Goal: Task Accomplishment & Management: Complete application form

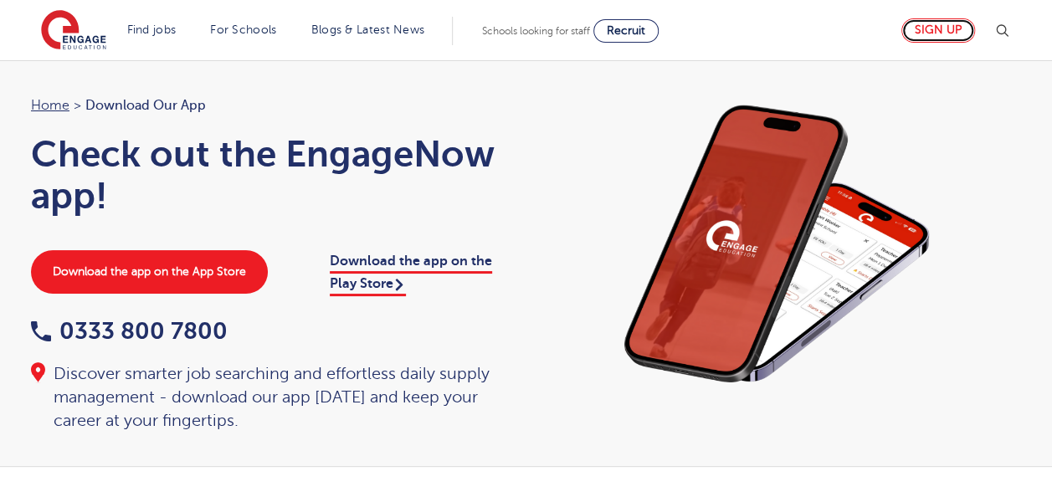
click at [924, 33] on link "Sign up" at bounding box center [938, 30] width 74 height 24
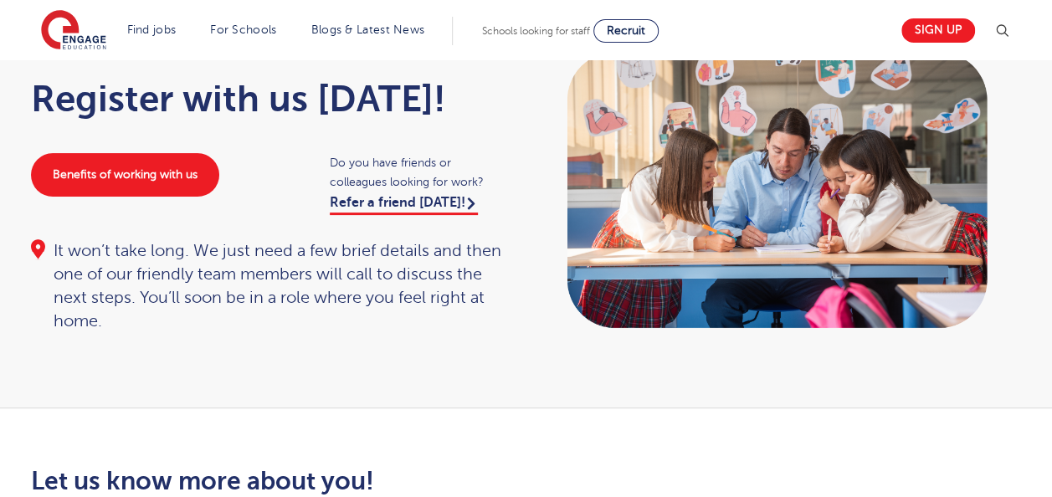
scroll to position [105, 0]
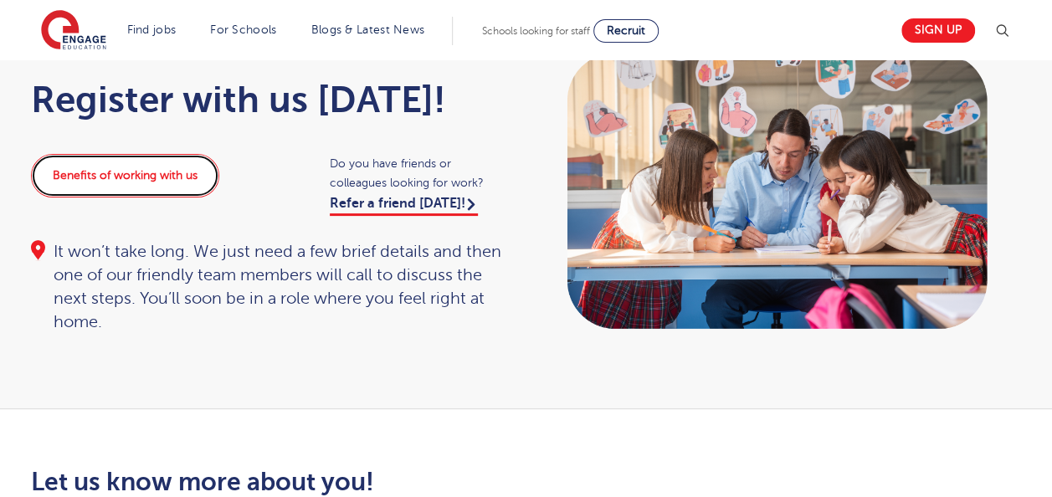
click at [95, 193] on link "Benefits of working with us" at bounding box center [125, 176] width 188 height 44
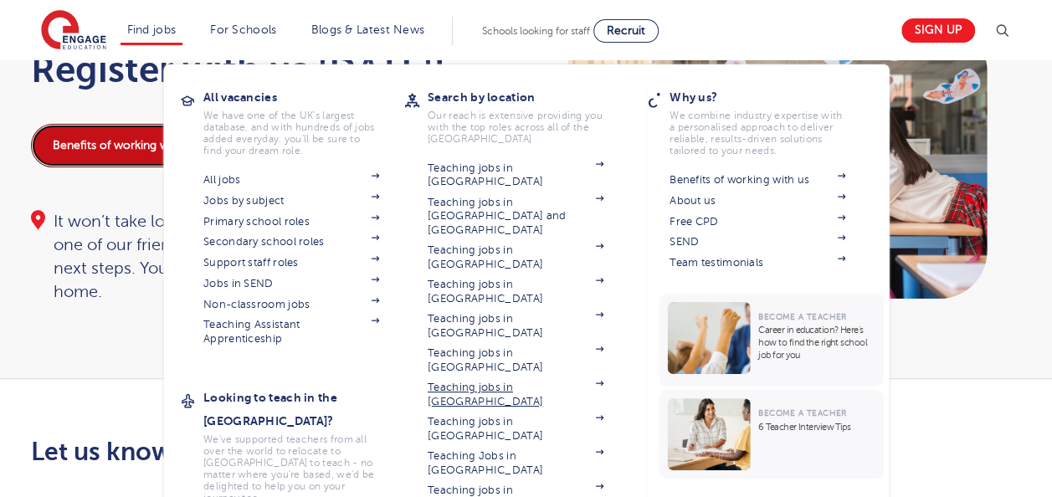
scroll to position [145, 0]
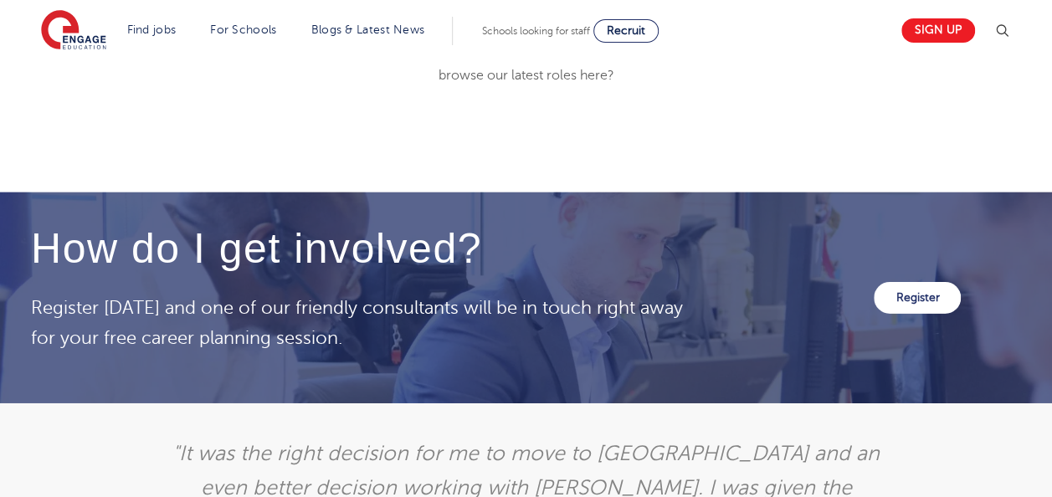
scroll to position [2489, 0]
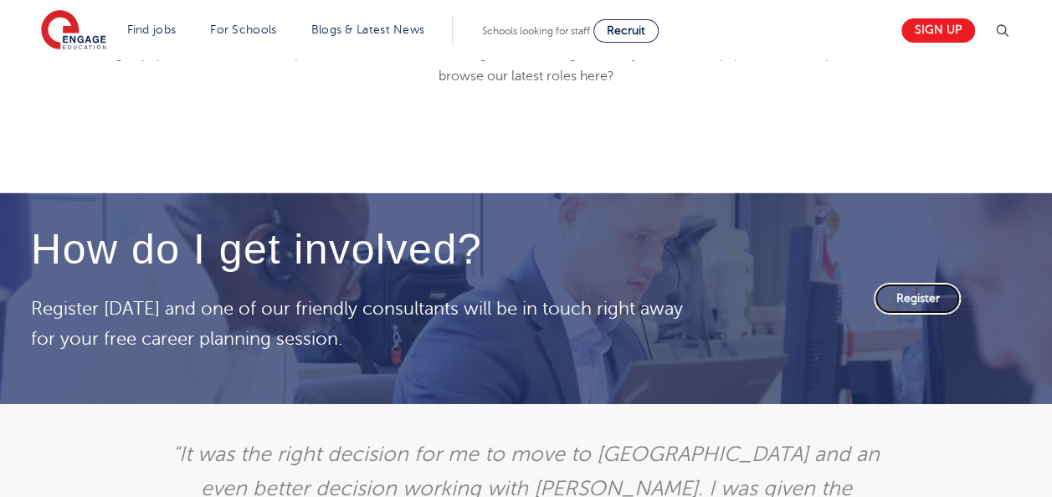
click at [908, 311] on link "Register" at bounding box center [917, 299] width 87 height 32
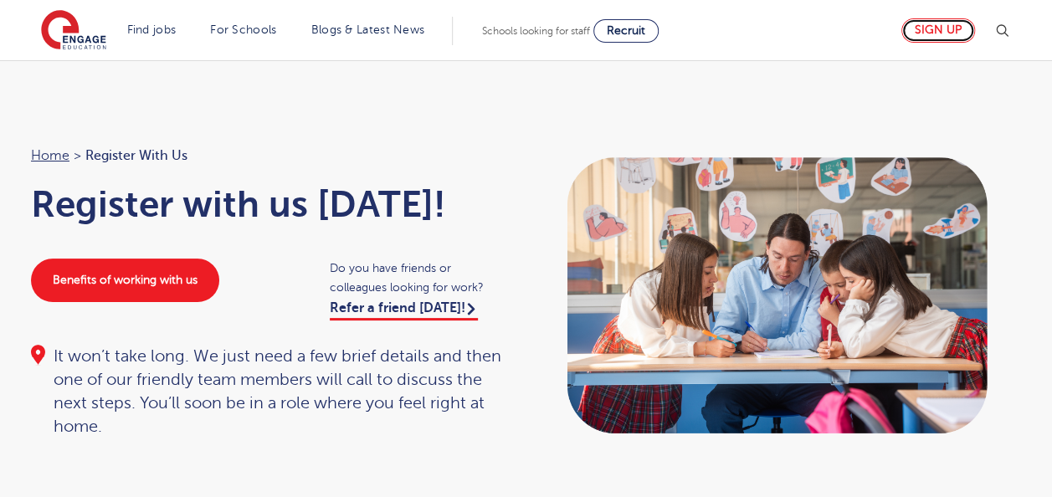
click at [948, 28] on link "Sign up" at bounding box center [938, 30] width 74 height 24
click at [923, 31] on link "Sign up" at bounding box center [938, 30] width 74 height 24
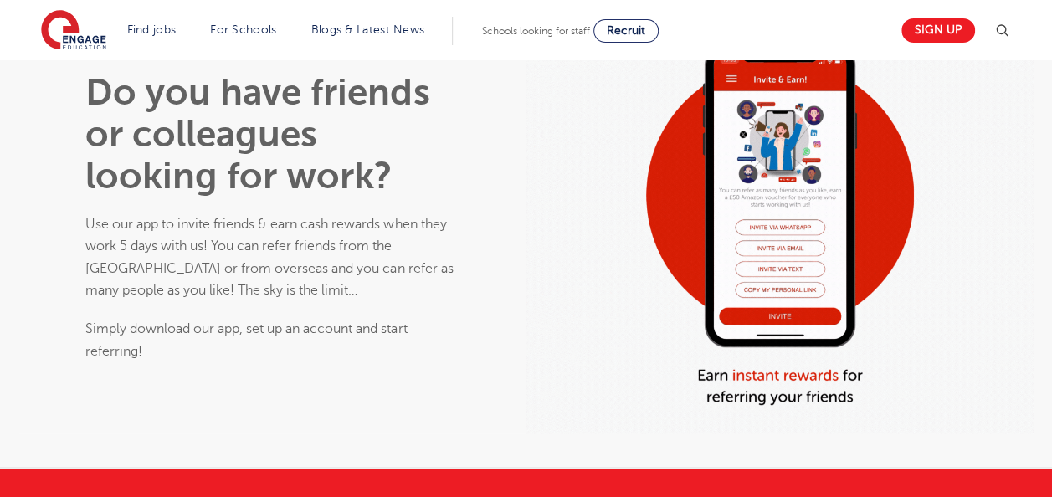
scroll to position [1027, 0]
